Goal: Task Accomplishment & Management: Use online tool/utility

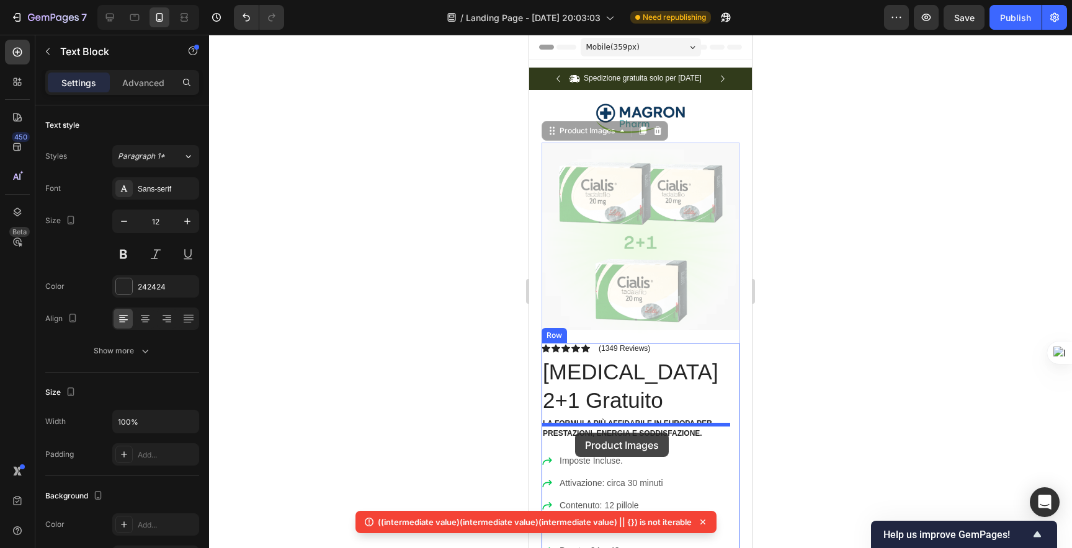
drag, startPoint x: 574, startPoint y: 433, endPoint x: 579, endPoint y: 424, distance: 9.7
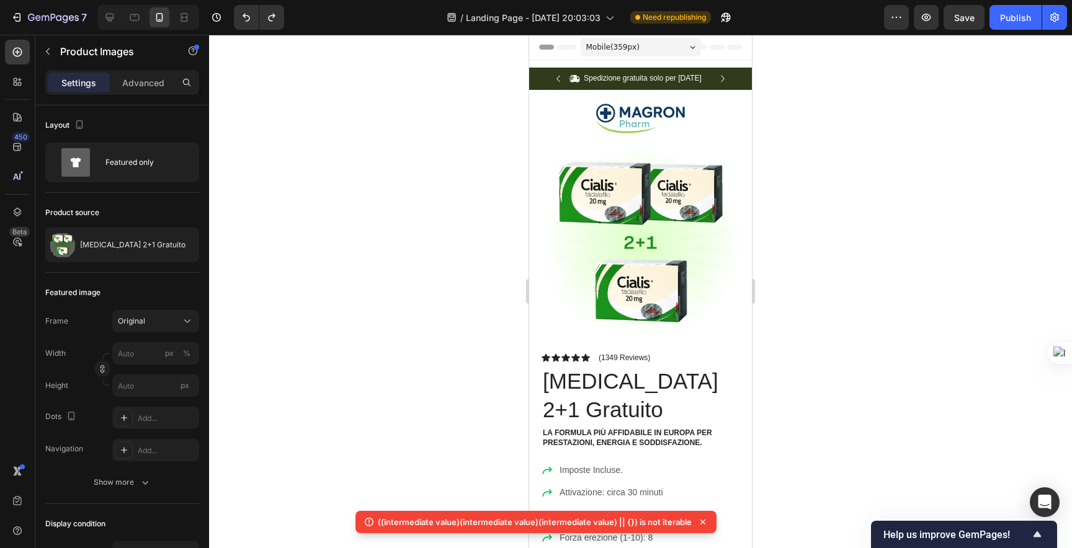
click at [499, 280] on div at bounding box center [640, 292] width 863 height 514
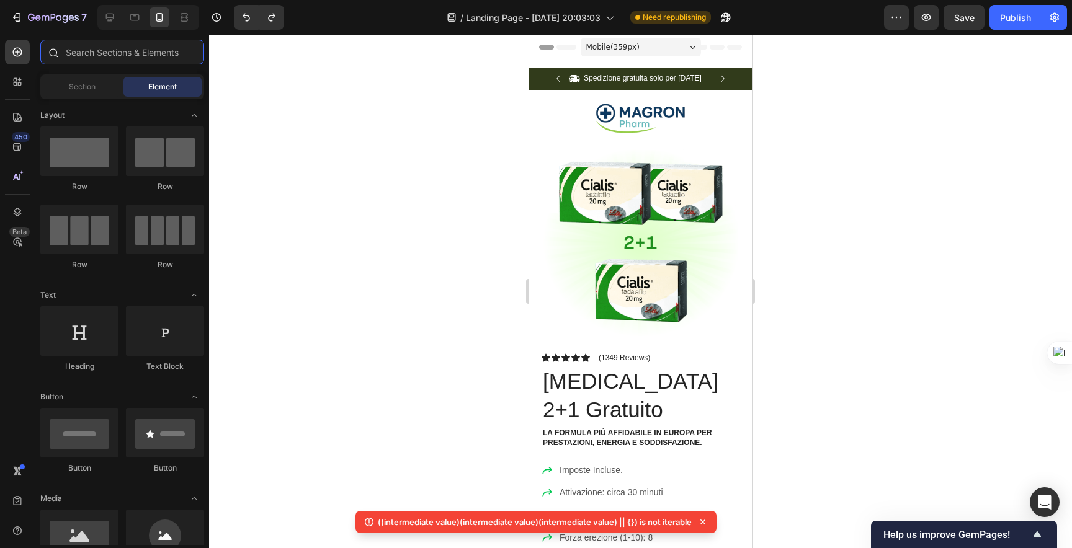
click at [105, 50] on input "text" at bounding box center [122, 52] width 164 height 25
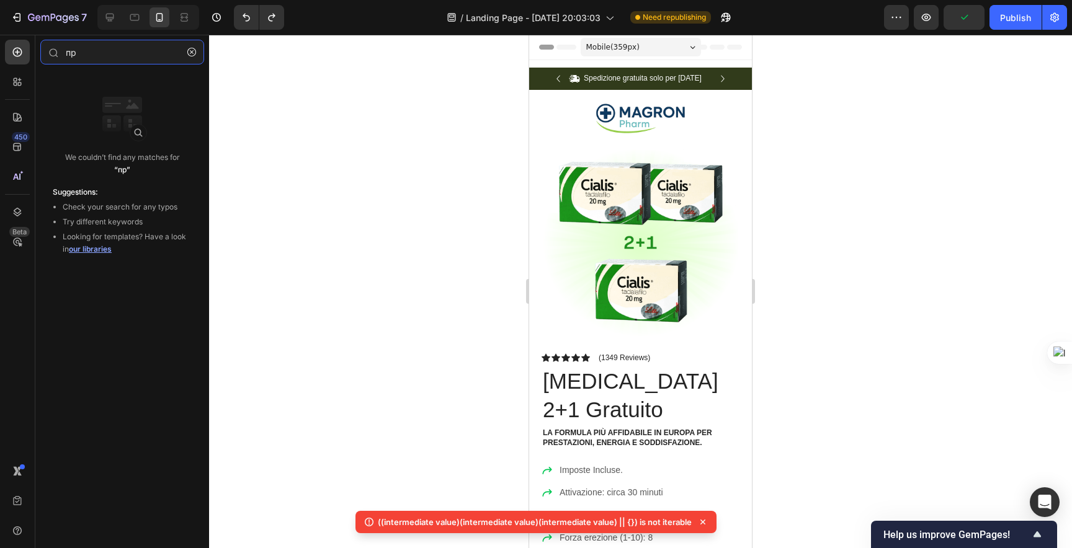
type input "п"
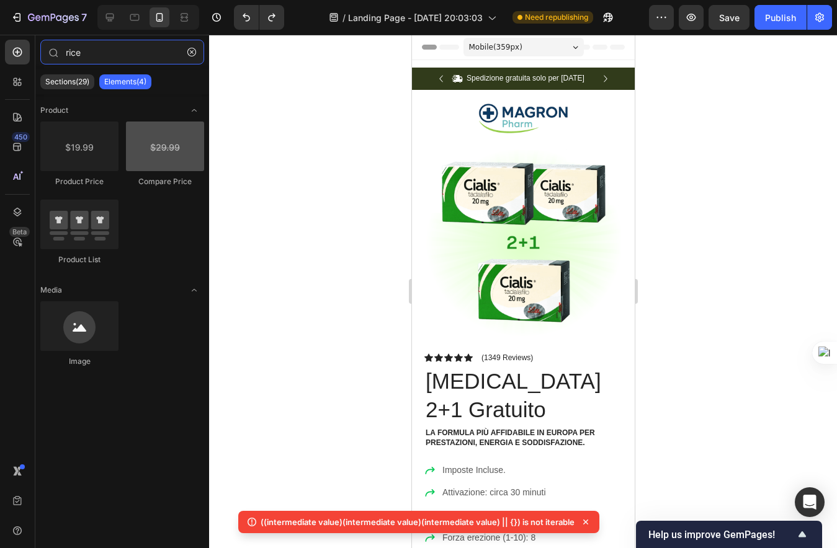
type input "rice"
drag, startPoint x: 156, startPoint y: 151, endPoint x: 140, endPoint y: 143, distance: 17.8
click at [139, 145] on div at bounding box center [165, 147] width 78 height 50
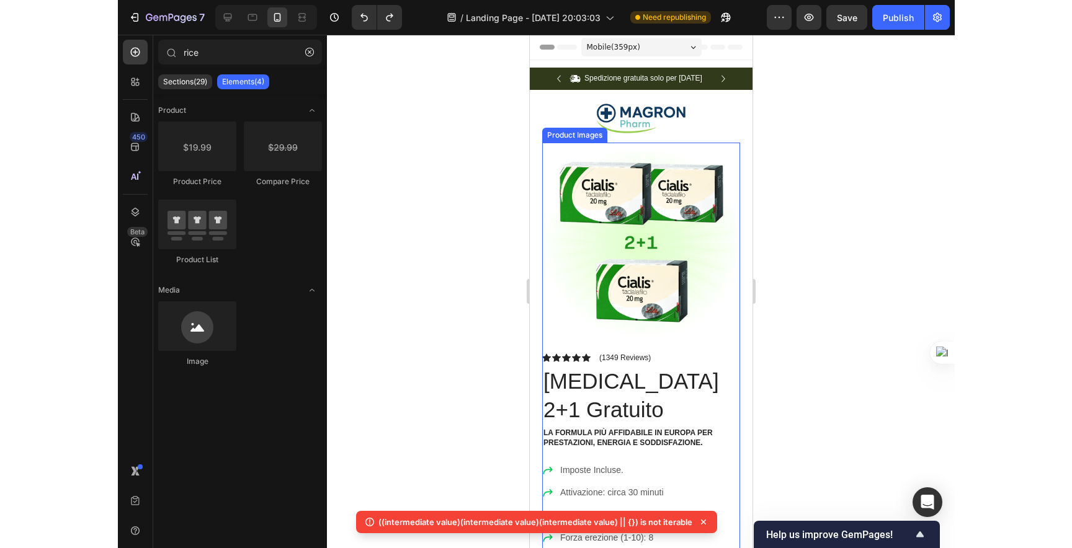
scroll to position [257, 0]
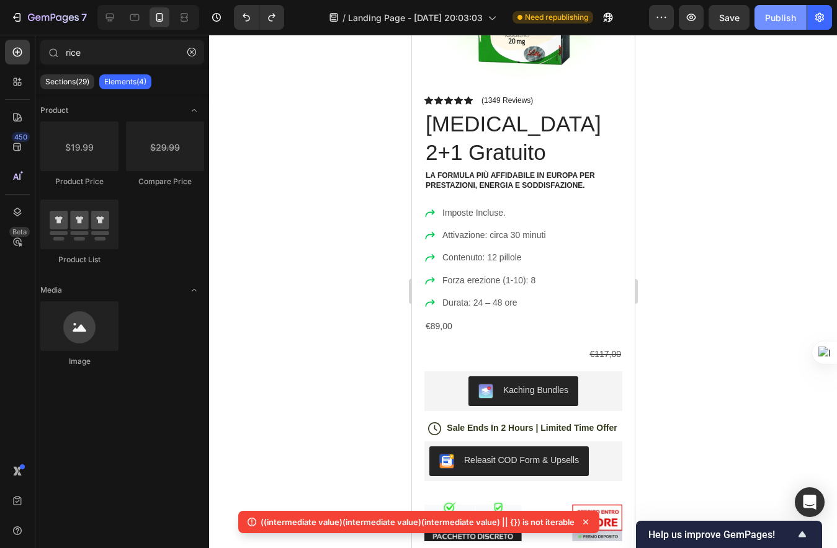
click at [775, 27] on button "Publish" at bounding box center [780, 17] width 52 height 25
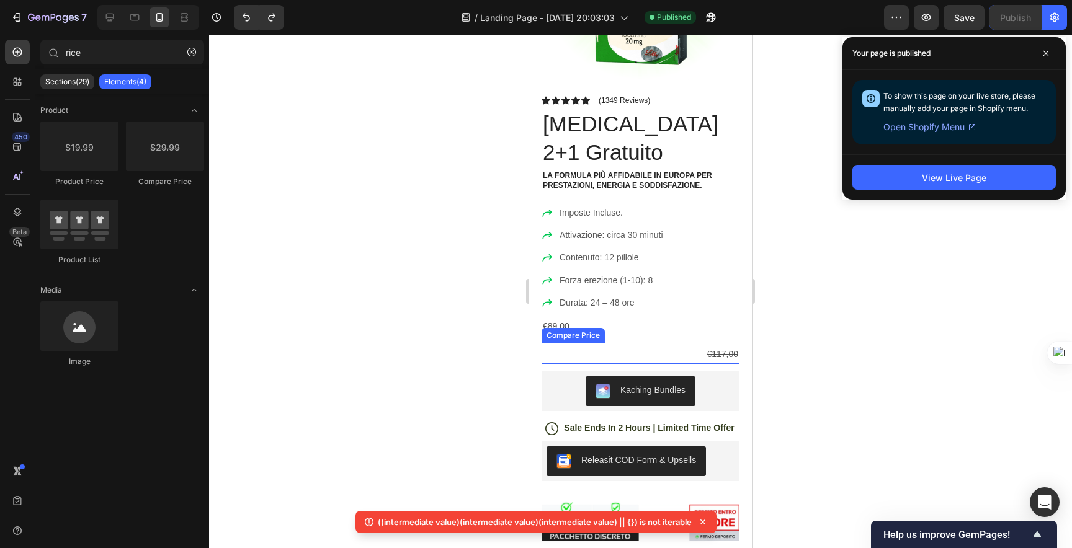
click at [708, 345] on div "€117,00" at bounding box center [640, 354] width 198 height 18
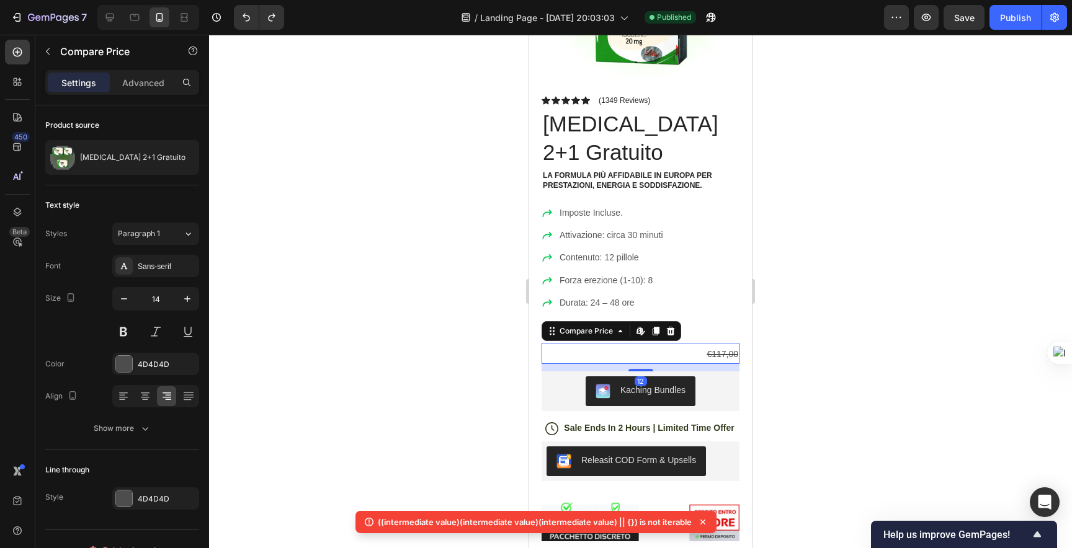
click at [708, 345] on div "€117,00" at bounding box center [640, 354] width 198 height 18
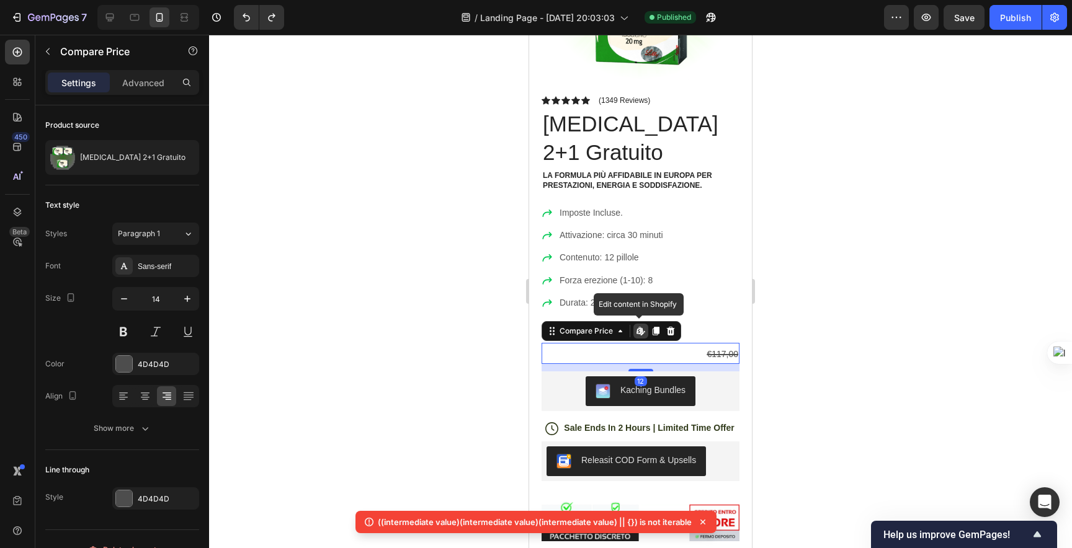
click at [708, 345] on div "€117,00" at bounding box center [640, 354] width 198 height 18
click at [665, 345] on div "€117,00" at bounding box center [640, 354] width 198 height 18
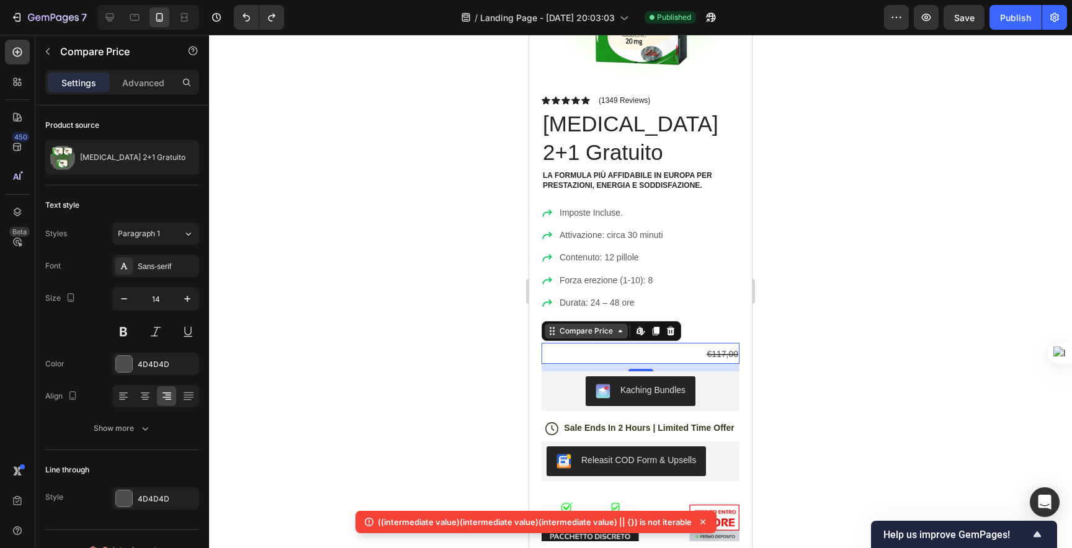
click at [597, 326] on div "Compare Price" at bounding box center [586, 331] width 58 height 11
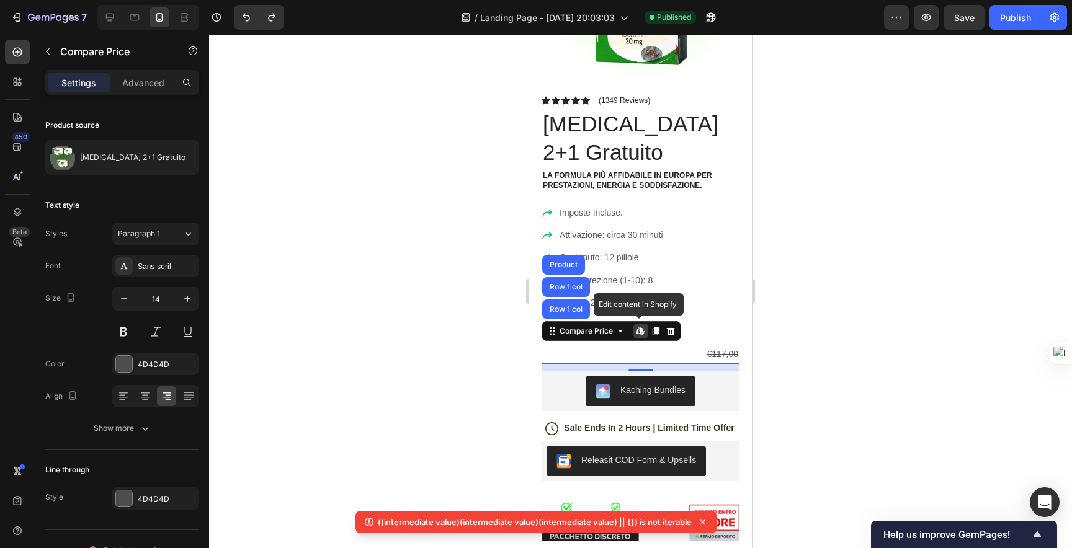
click at [633, 324] on div "Edit content in Shopify" at bounding box center [640, 331] width 15 height 15
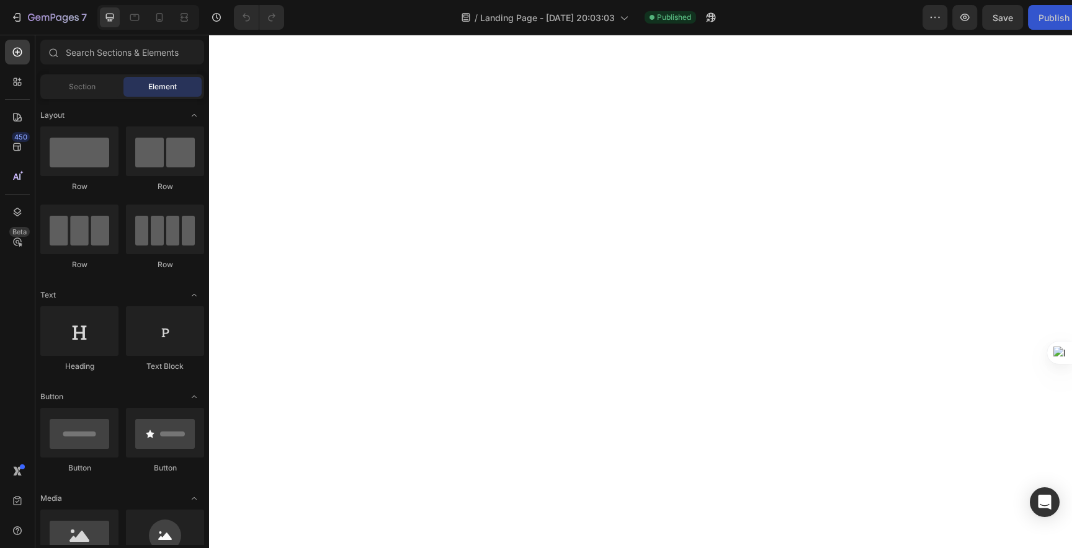
scroll to position [566, 0]
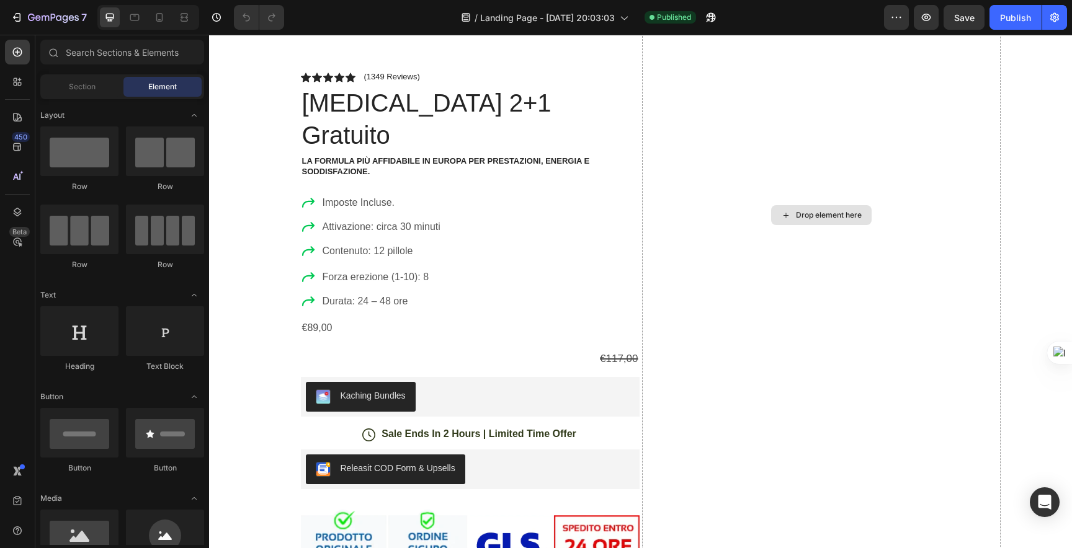
click at [727, 313] on div "Drop element here" at bounding box center [821, 215] width 358 height 1098
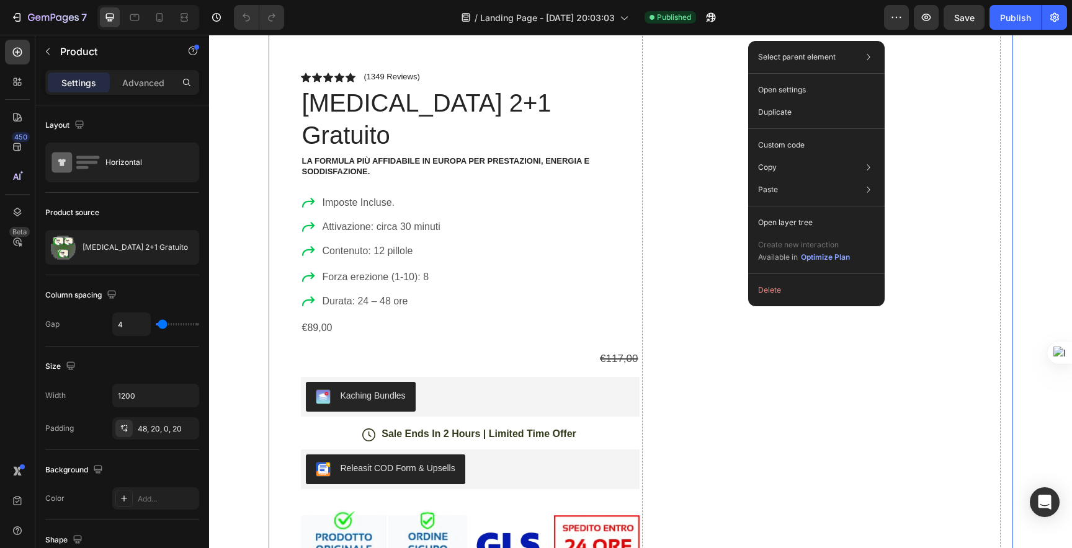
click at [699, 284] on div "Drop element here" at bounding box center [821, 215] width 358 height 1098
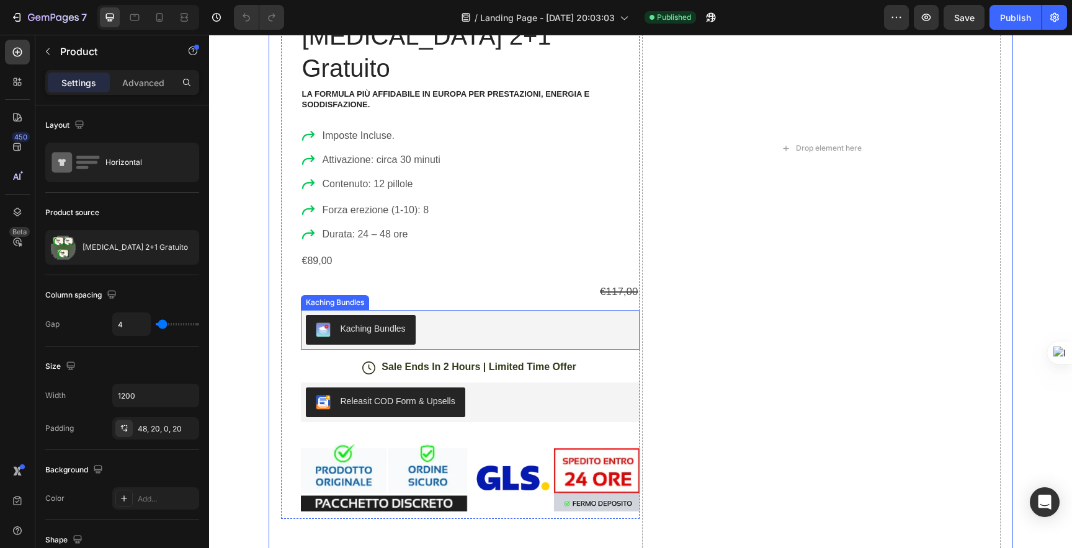
scroll to position [638, 0]
